Goal: Find specific page/section: Find specific page/section

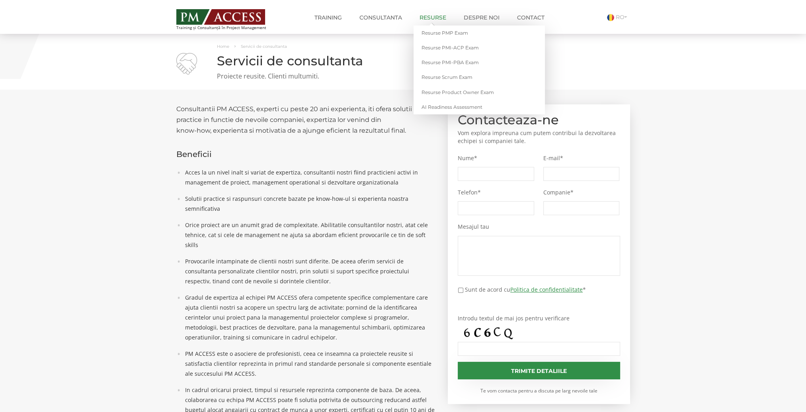
click at [441, 14] on link "Resurse" at bounding box center [433, 18] width 39 height 16
click at [446, 108] on link "AI Readiness Assessment" at bounding box center [479, 107] width 131 height 15
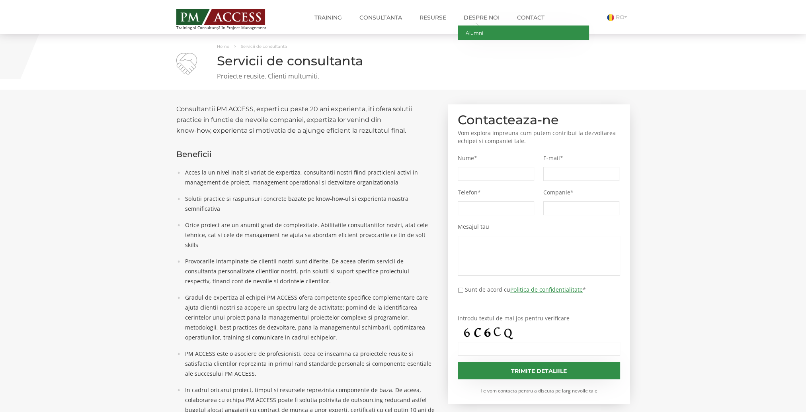
click at [482, 31] on link "Alumni" at bounding box center [523, 32] width 131 height 15
click at [479, 20] on link "Despre noi" at bounding box center [482, 18] width 48 height 16
click at [533, 17] on link "Contact" at bounding box center [530, 18] width 39 height 16
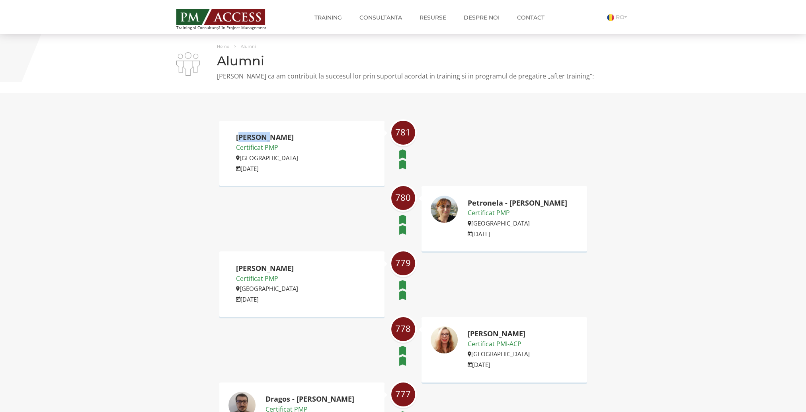
drag, startPoint x: 239, startPoint y: 139, endPoint x: 270, endPoint y: 137, distance: 31.6
click at [270, 137] on h2 "[PERSON_NAME]" at bounding box center [267, 137] width 62 height 8
drag, startPoint x: 270, startPoint y: 137, endPoint x: 260, endPoint y: 135, distance: 10.5
click at [260, 135] on h2 "[PERSON_NAME]" at bounding box center [267, 137] width 62 height 8
drag, startPoint x: 646, startPoint y: 203, endPoint x: 635, endPoint y: 188, distance: 18.6
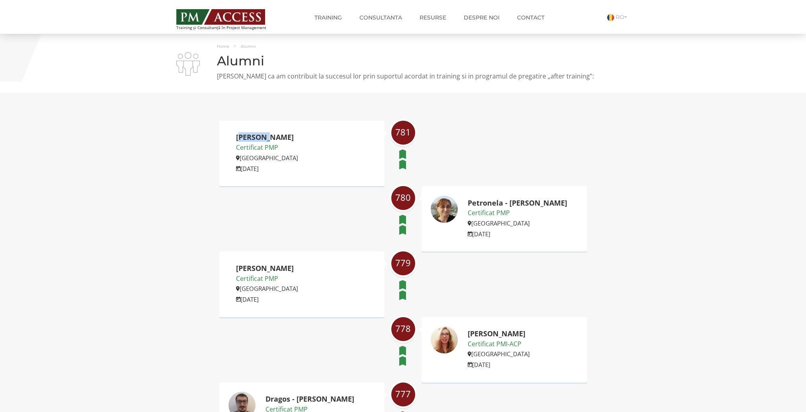
drag, startPoint x: 561, startPoint y: 204, endPoint x: 480, endPoint y: 206, distance: 81.2
click at [480, 206] on div "Petronela - [PERSON_NAME] Certificat PMP [GEOGRAPHIC_DATA] [DATE]" at bounding box center [505, 218] width 166 height 65
drag, startPoint x: 480, startPoint y: 206, endPoint x: 475, endPoint y: 205, distance: 4.8
click at [475, 205] on h2 "Petronela - [PERSON_NAME]" at bounding box center [518, 203] width 100 height 8
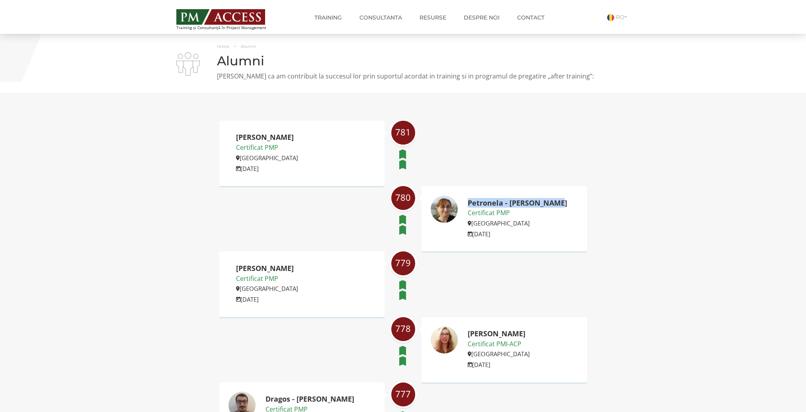
drag, startPoint x: 470, startPoint y: 203, endPoint x: 559, endPoint y: 203, distance: 89.2
click at [559, 203] on h2 "Petronela - [PERSON_NAME]" at bounding box center [518, 203] width 100 height 8
copy h2 "Petronela - [PERSON_NAME]"
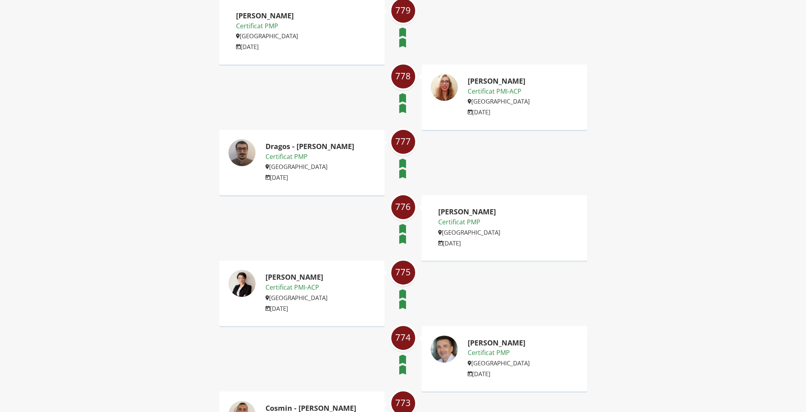
scroll to position [239, 0]
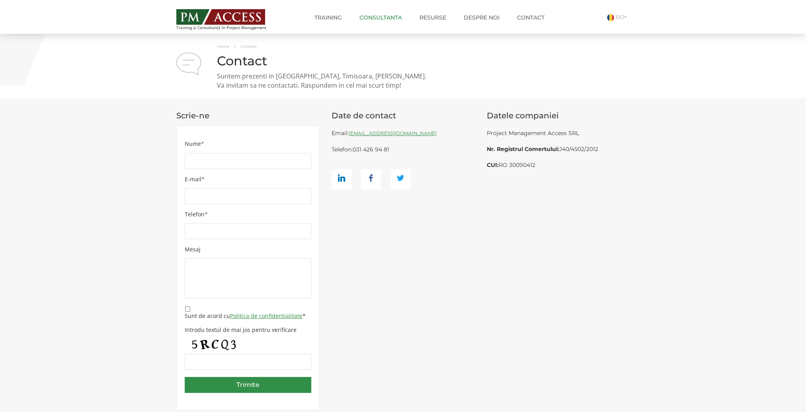
click at [377, 19] on link "Consultanta" at bounding box center [380, 18] width 55 height 16
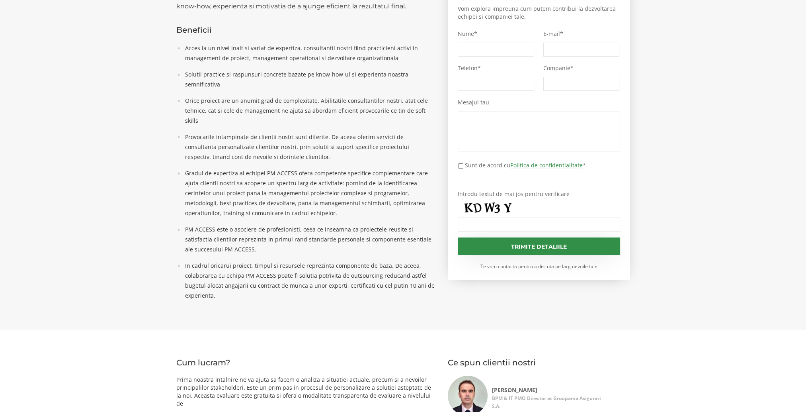
scroll to position [40, 0]
